Goal: Transaction & Acquisition: Purchase product/service

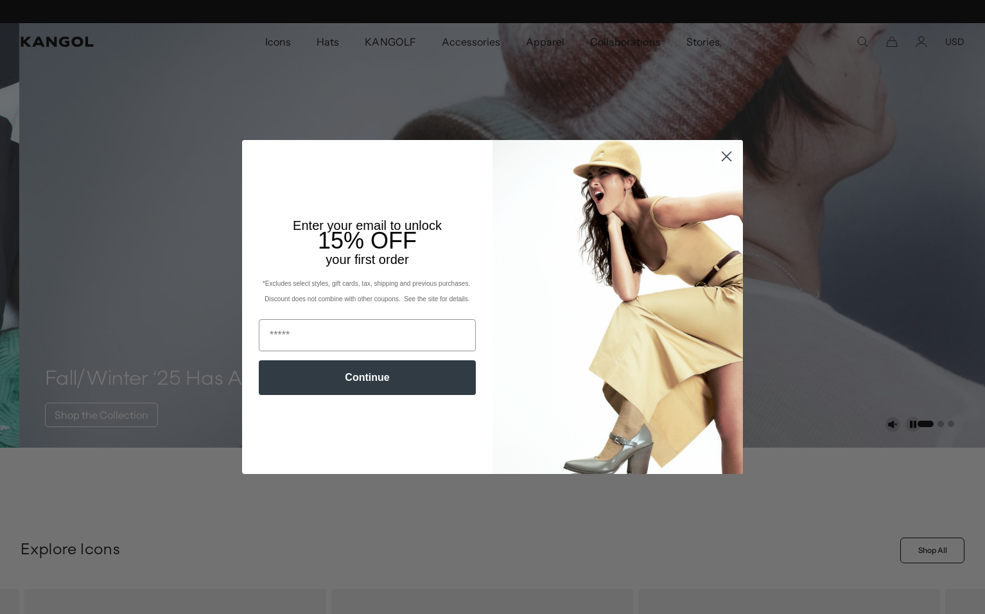
scroll to position [0, 265]
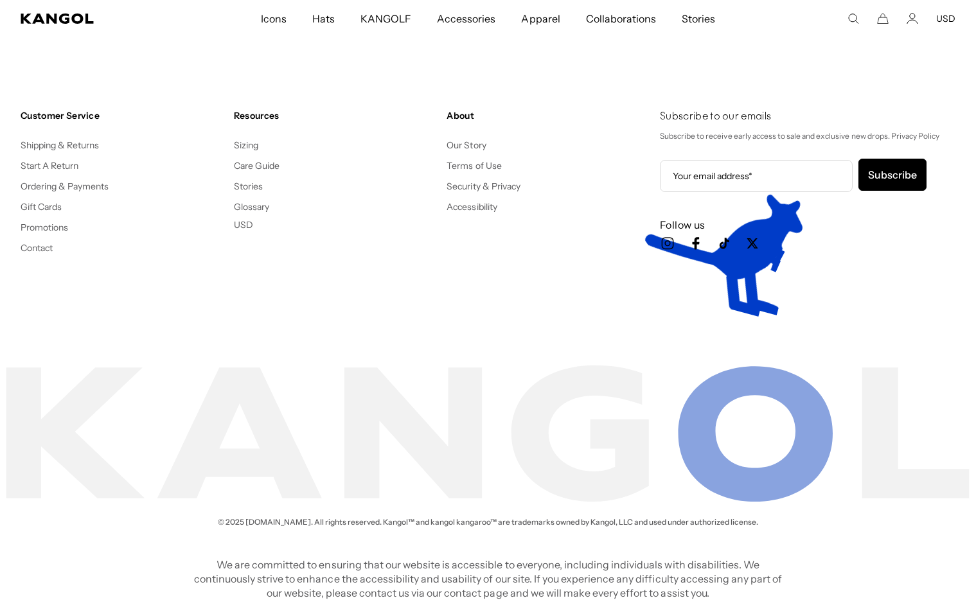
scroll to position [0, 265]
